Goal: Task Accomplishment & Management: Use online tool/utility

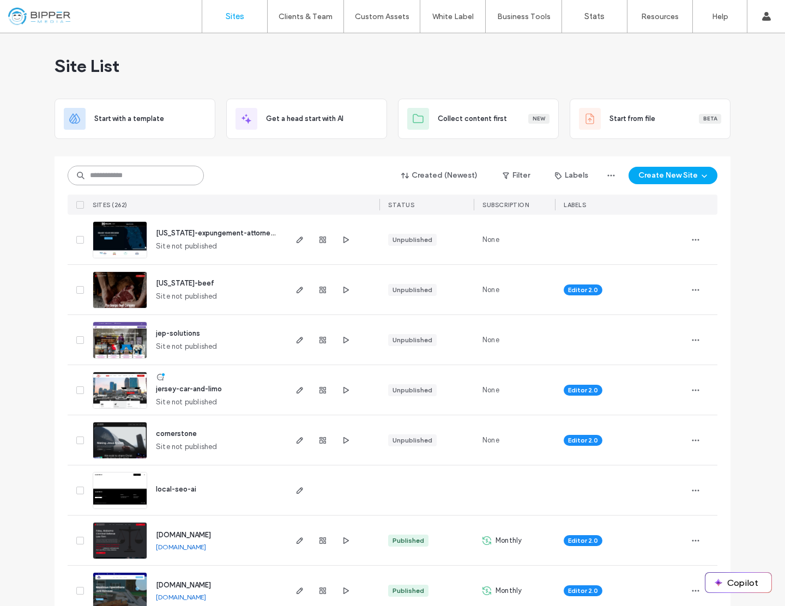
click at [116, 175] on input at bounding box center [136, 176] width 136 height 20
type input "*****"
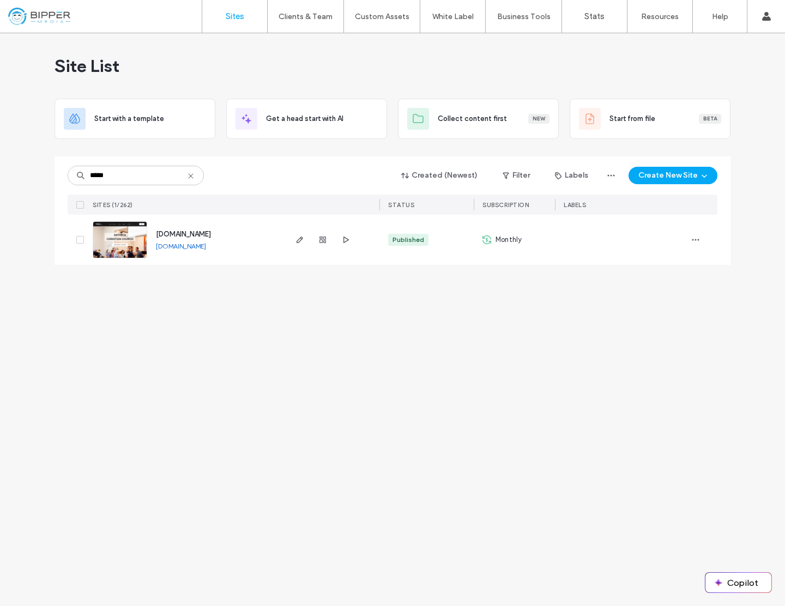
click at [185, 233] on span "www.antioch.cc" at bounding box center [183, 234] width 55 height 8
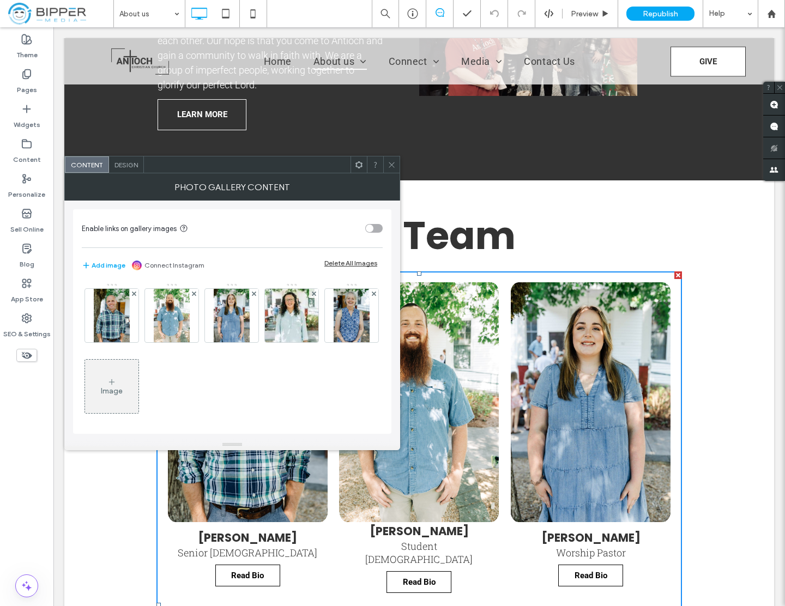
click at [165, 317] on img at bounding box center [171, 315] width 35 height 53
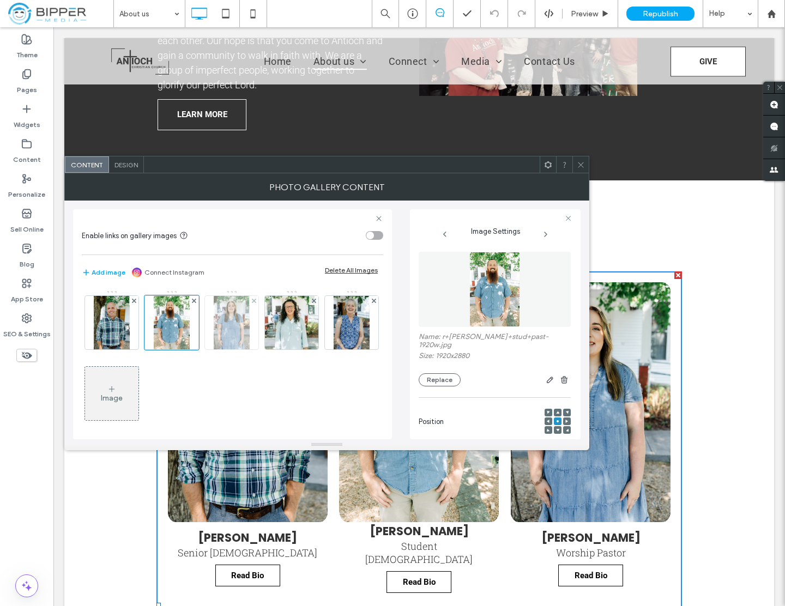
click at [226, 321] on img at bounding box center [231, 322] width 35 height 53
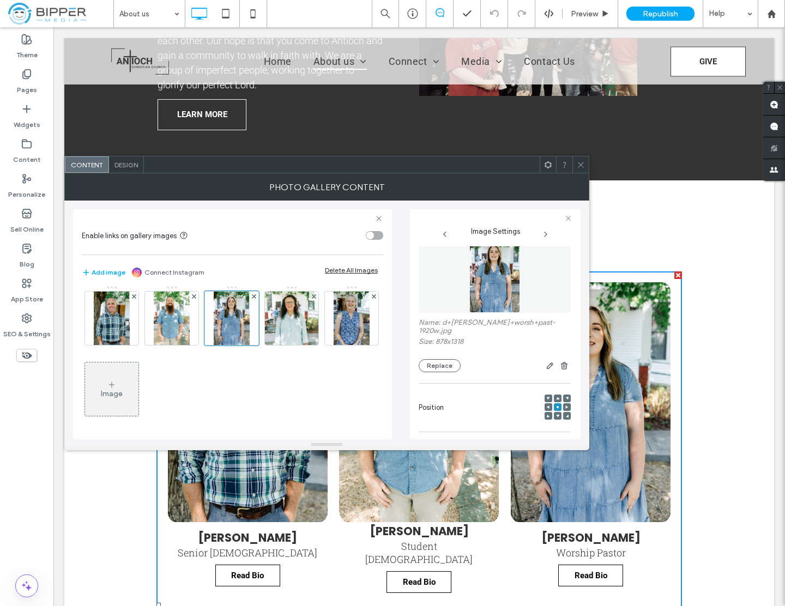
scroll to position [854, 0]
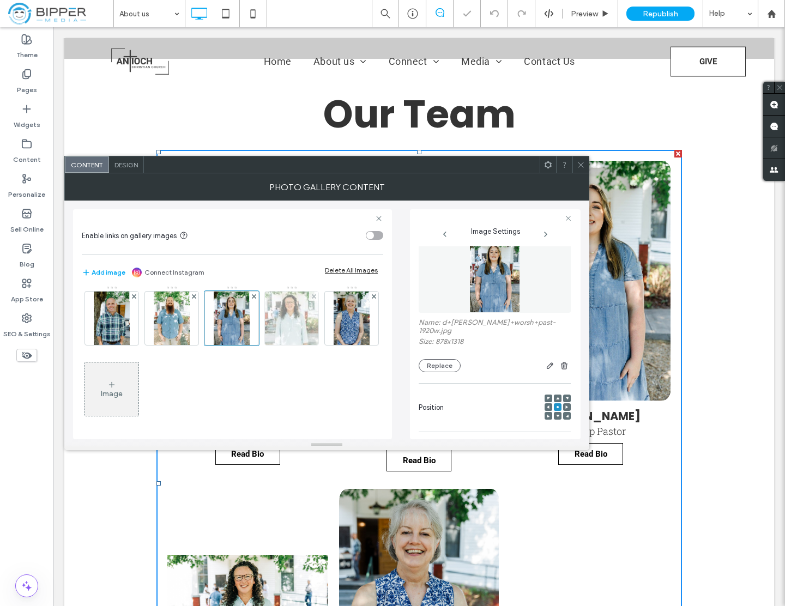
click at [300, 313] on img at bounding box center [292, 318] width 80 height 53
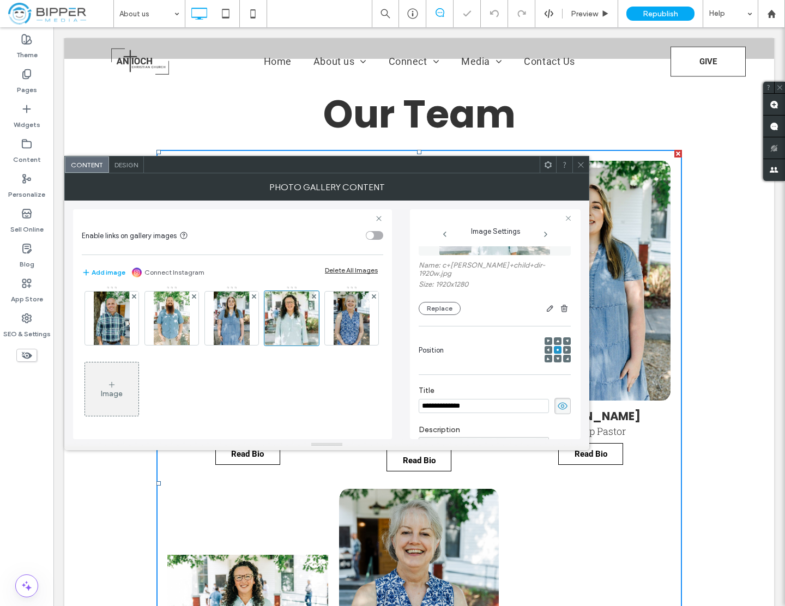
scroll to position [53, 0]
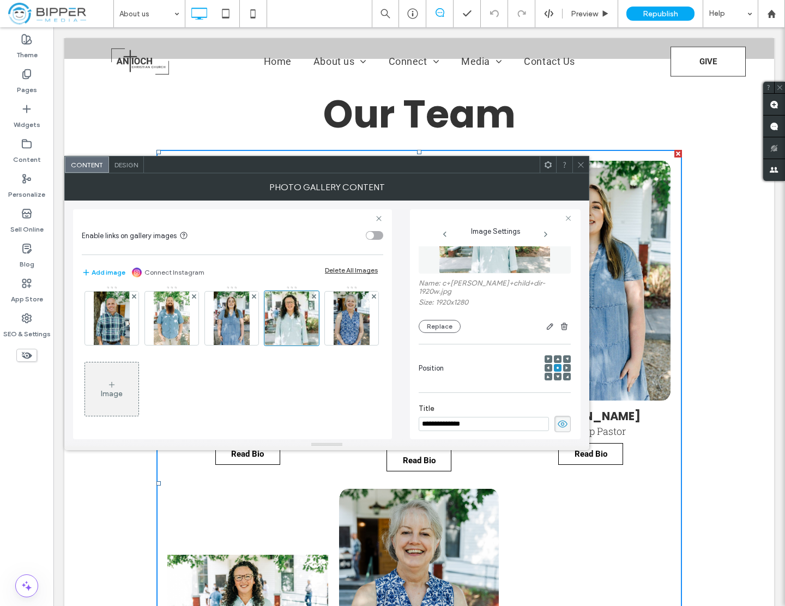
click at [580, 165] on icon at bounding box center [581, 165] width 8 height 8
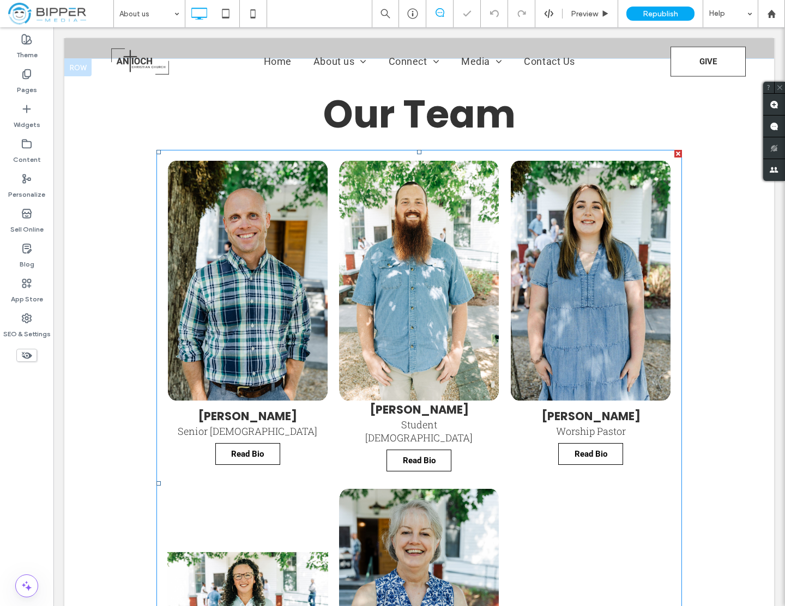
click at [280, 516] on link at bounding box center [247, 609] width 170 height 254
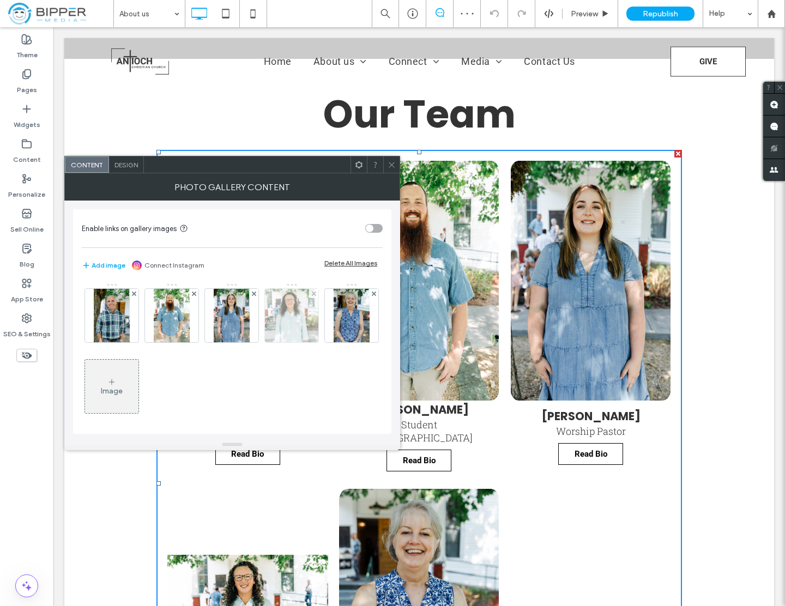
click at [284, 319] on img at bounding box center [292, 315] width 80 height 53
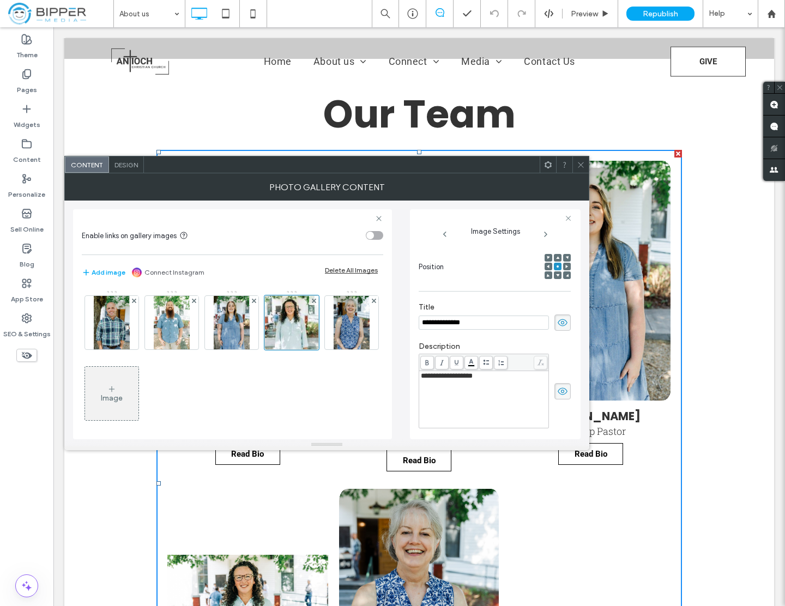
scroll to position [0, 0]
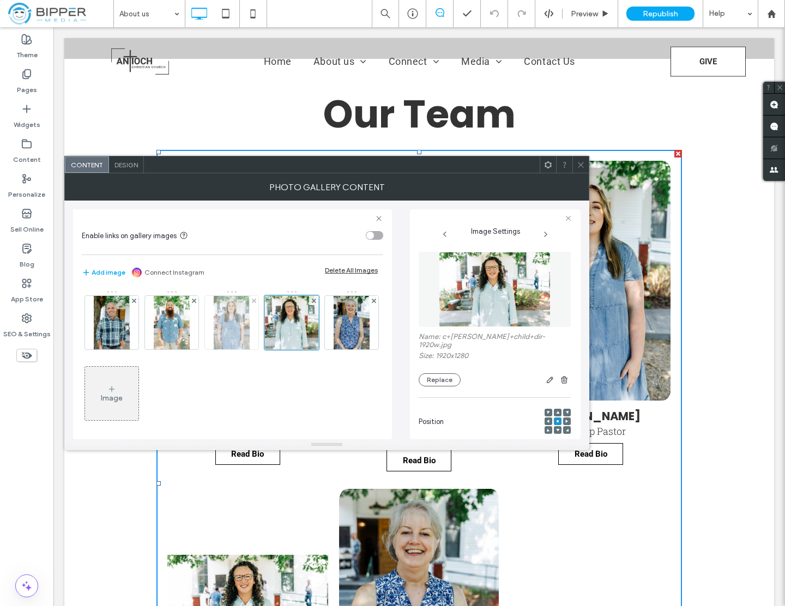
click at [244, 318] on img at bounding box center [231, 322] width 35 height 53
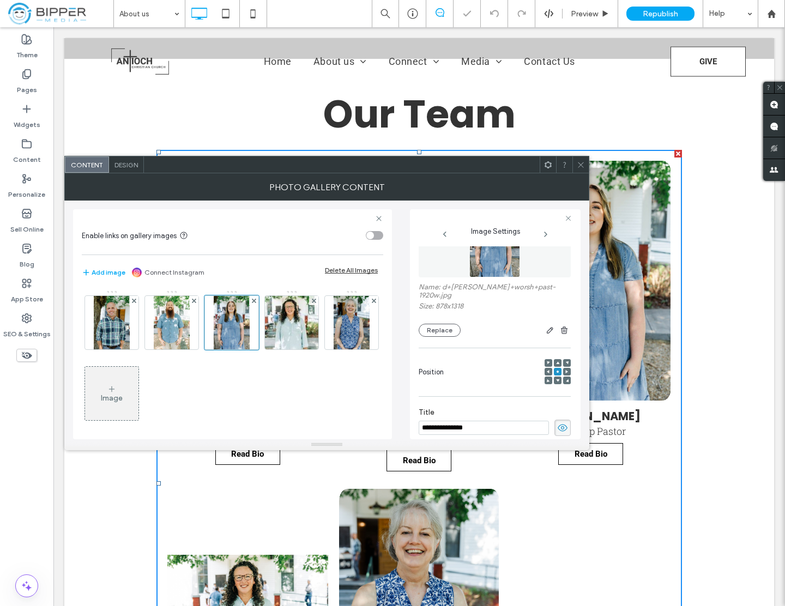
scroll to position [51, 0]
click at [175, 312] on img at bounding box center [171, 322] width 35 height 53
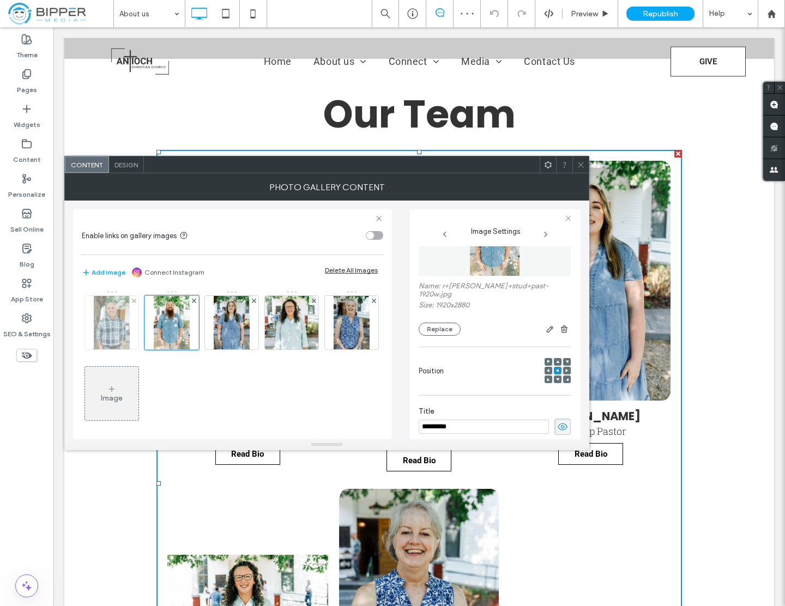
click at [109, 326] on img at bounding box center [111, 322] width 35 height 53
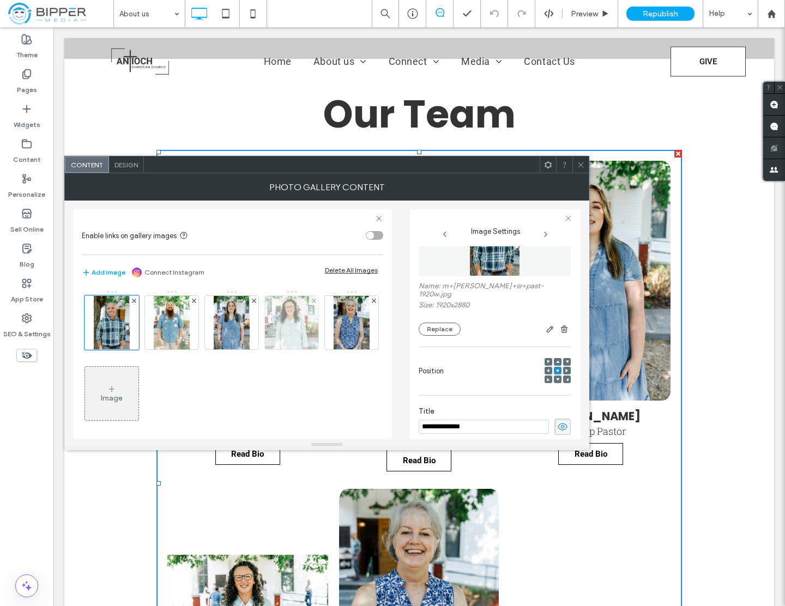
click at [299, 317] on img at bounding box center [292, 322] width 80 height 53
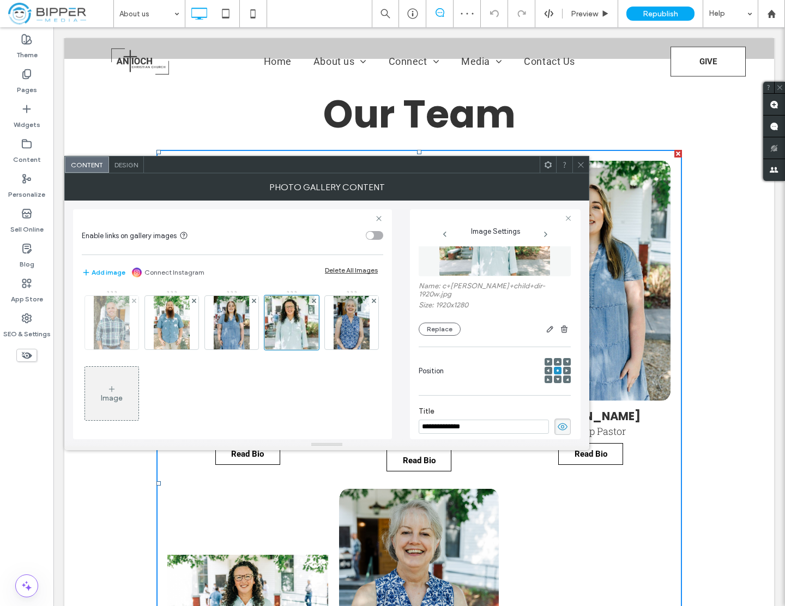
click at [118, 323] on img at bounding box center [111, 322] width 35 height 53
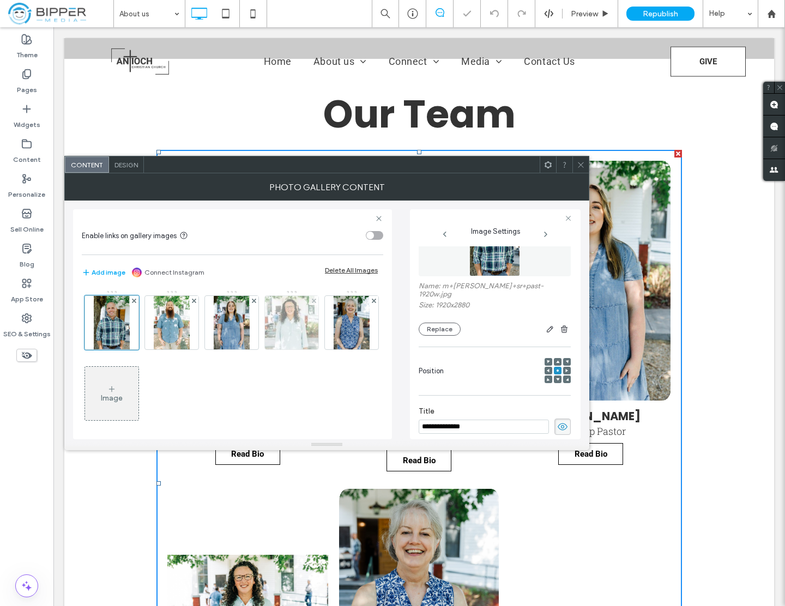
click at [289, 326] on img at bounding box center [292, 322] width 80 height 53
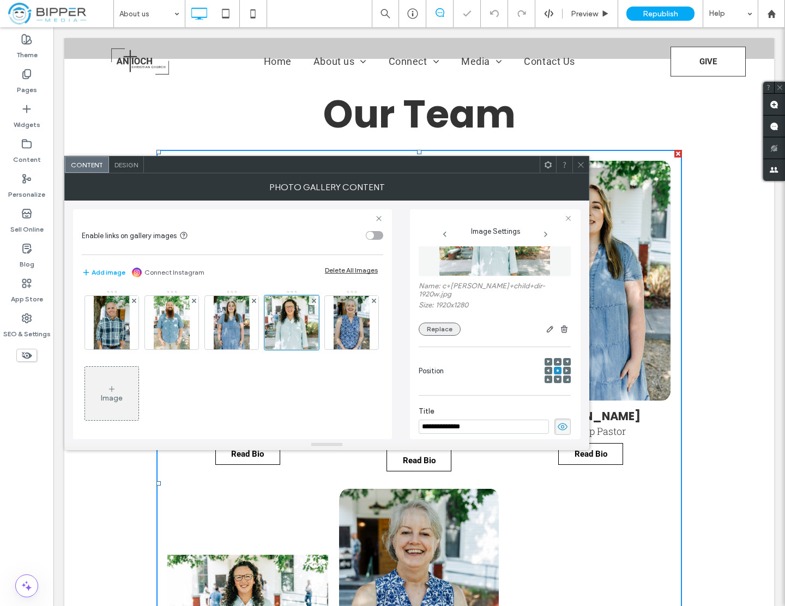
click at [451, 324] on button "Replace" at bounding box center [440, 329] width 42 height 13
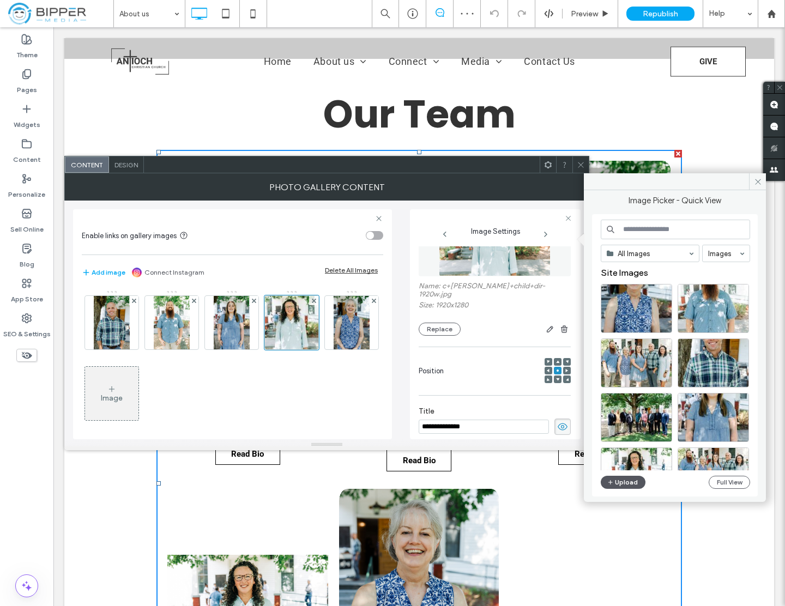
click at [629, 487] on button "Upload" at bounding box center [623, 482] width 45 height 13
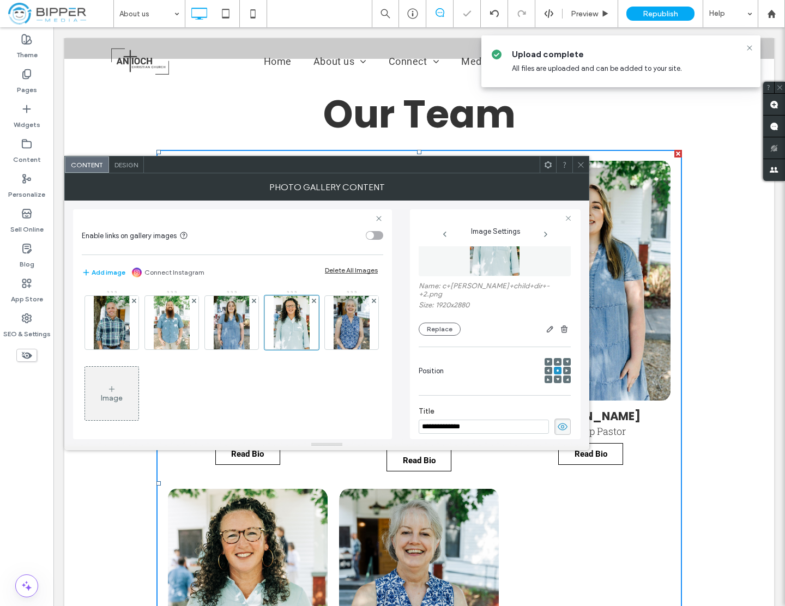
click at [580, 164] on icon at bounding box center [581, 165] width 8 height 8
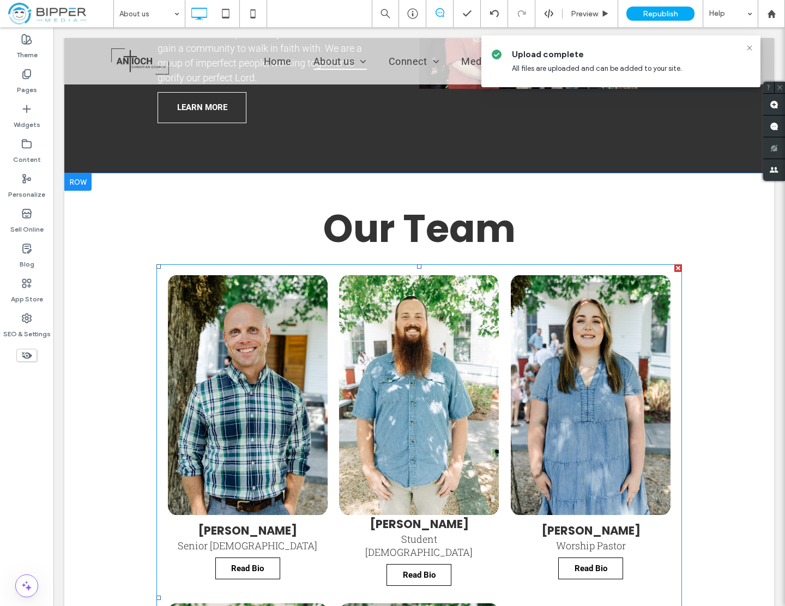
scroll to position [710, 0]
